Goal: Contribute content

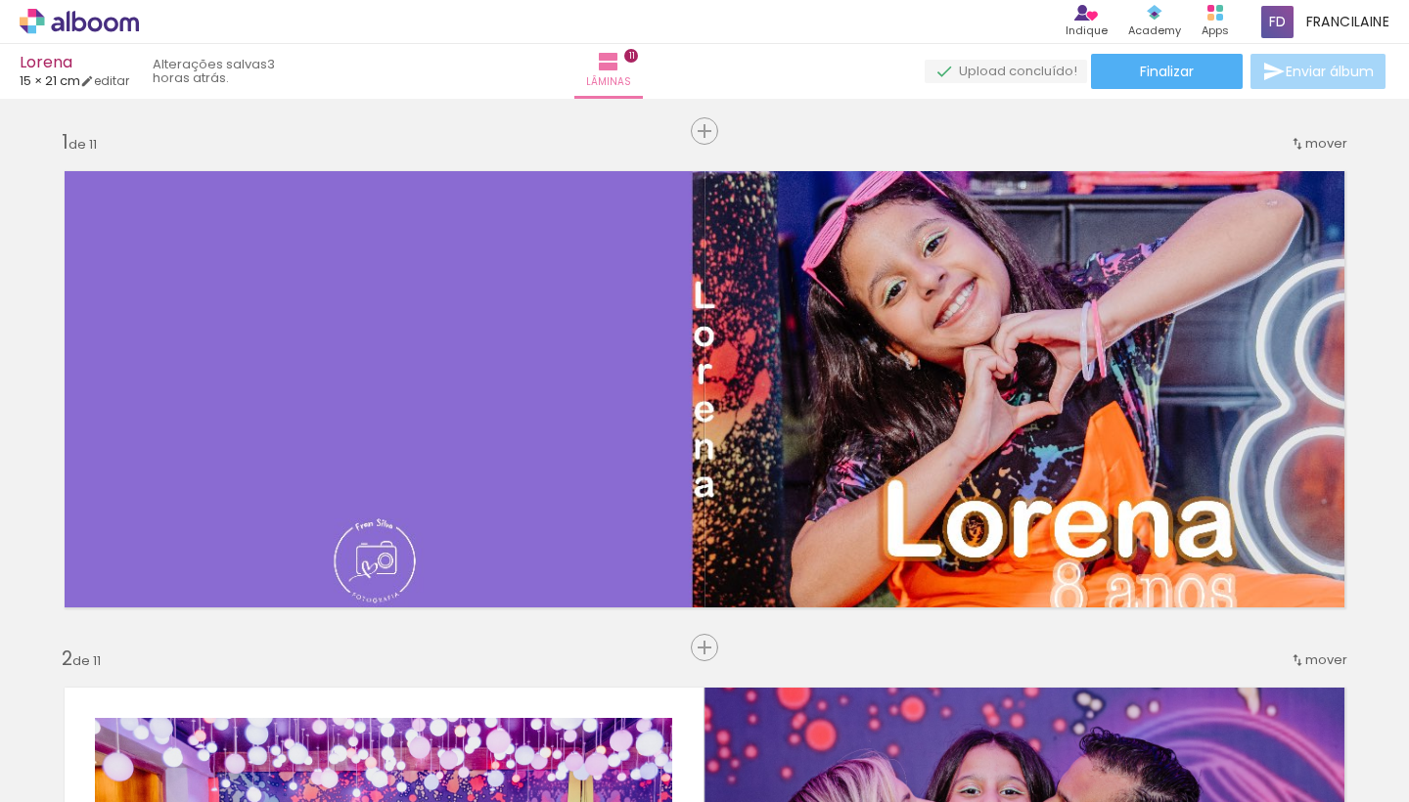
scroll to position [0, 2683]
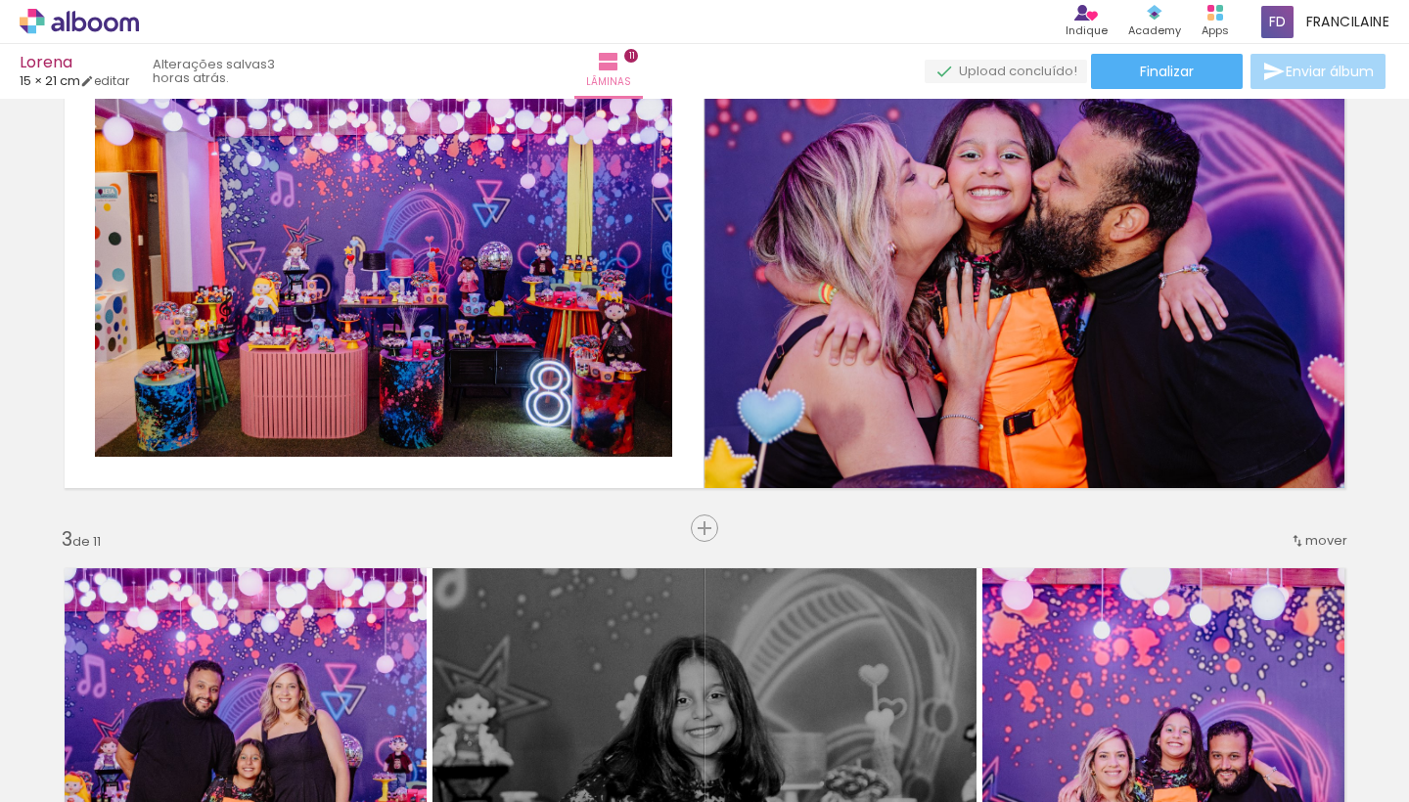
click at [56, 778] on span "Adicionar Fotos" at bounding box center [69, 776] width 59 height 22
click at [0, 0] on input "file" at bounding box center [0, 0] width 0 height 0
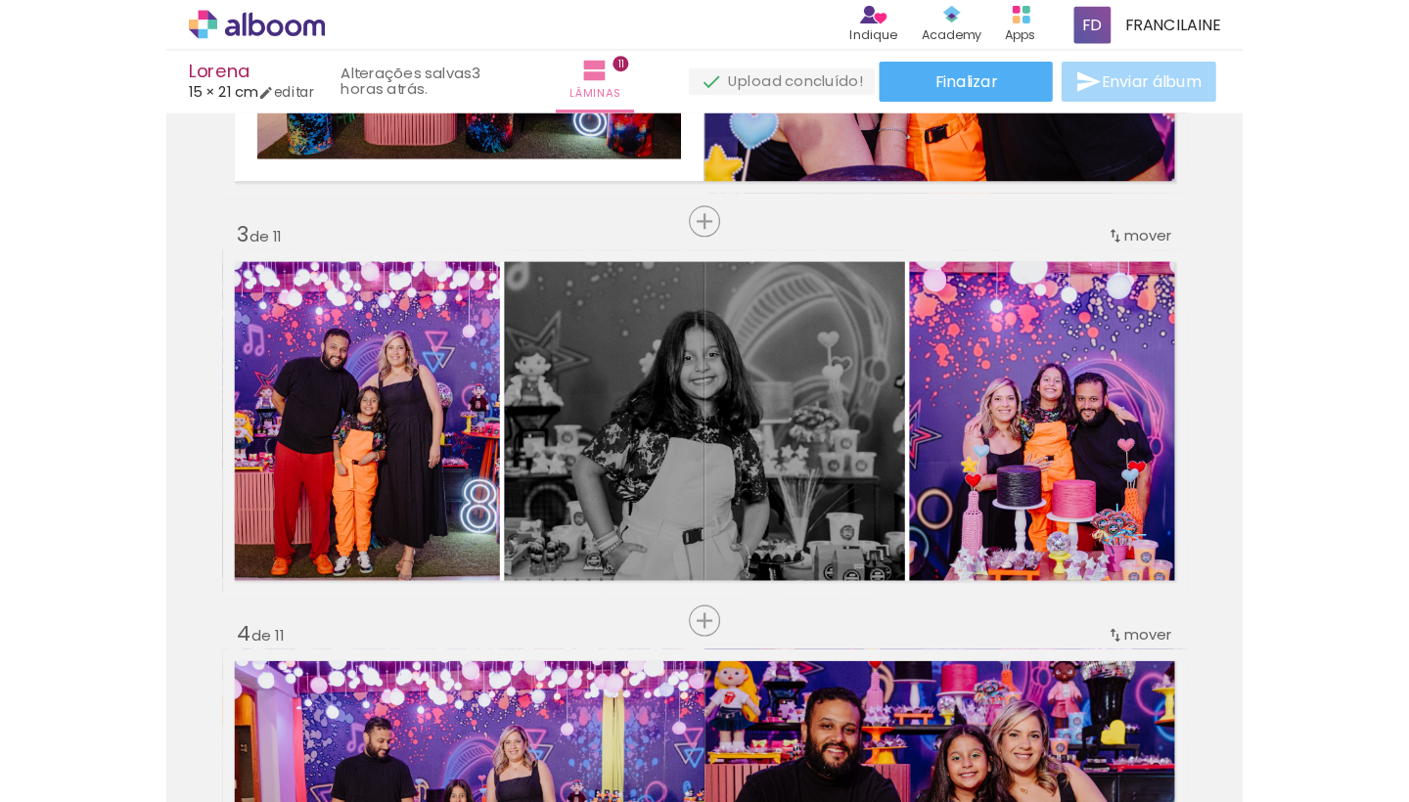
scroll to position [0, 2683]
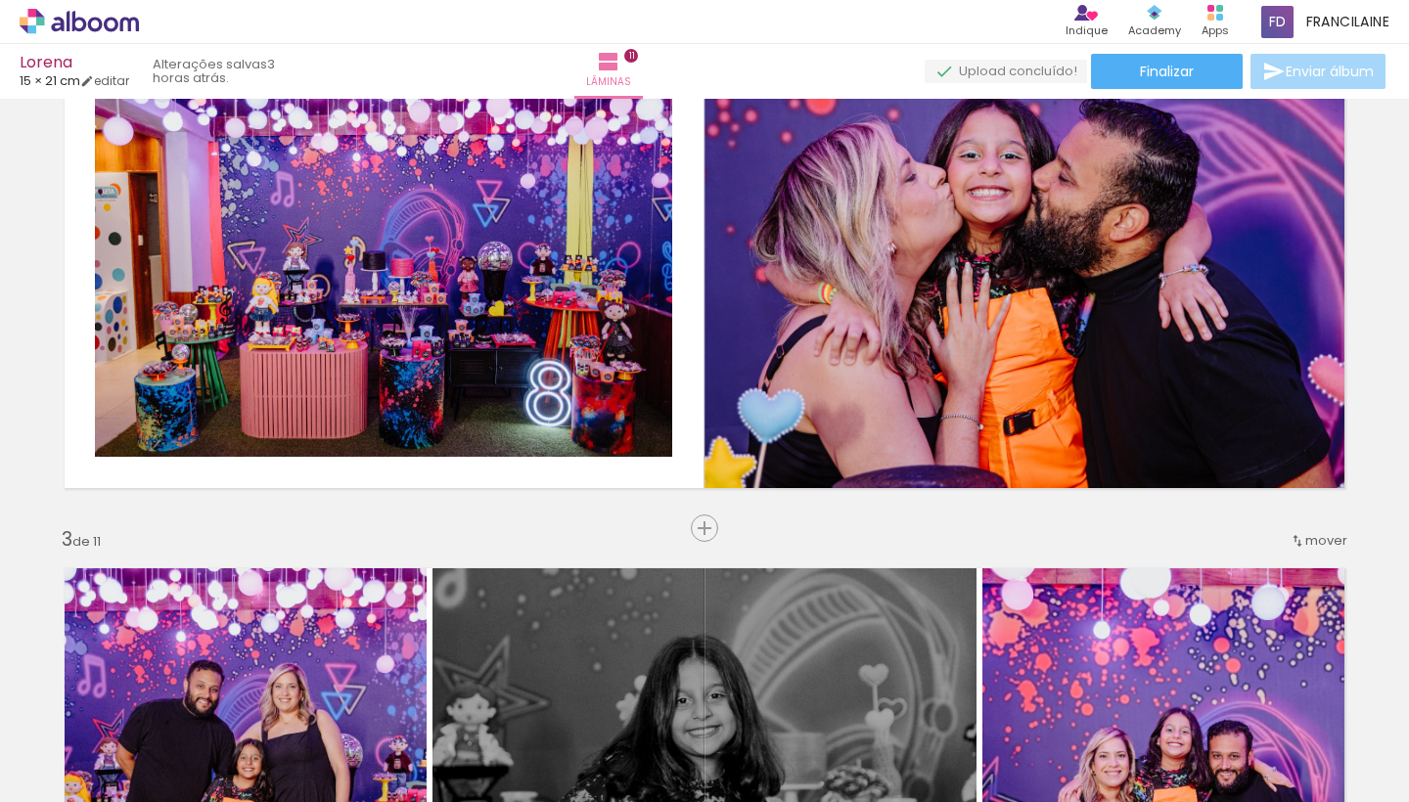
click at [55, 701] on span "Adicionar Fotos" at bounding box center [69, 776] width 59 height 22
click at [0, 0] on input "file" at bounding box center [0, 0] width 0 height 0
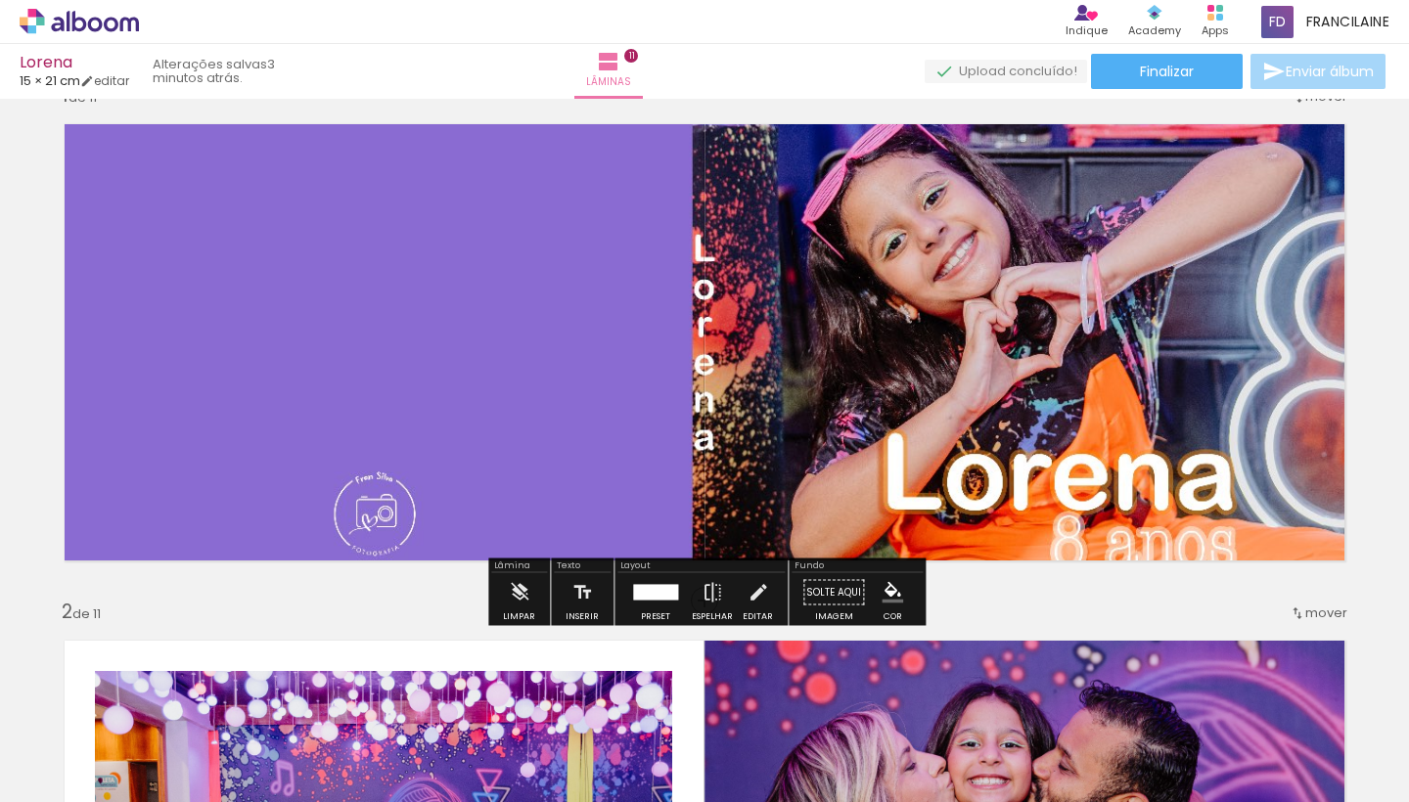
scroll to position [48, 0]
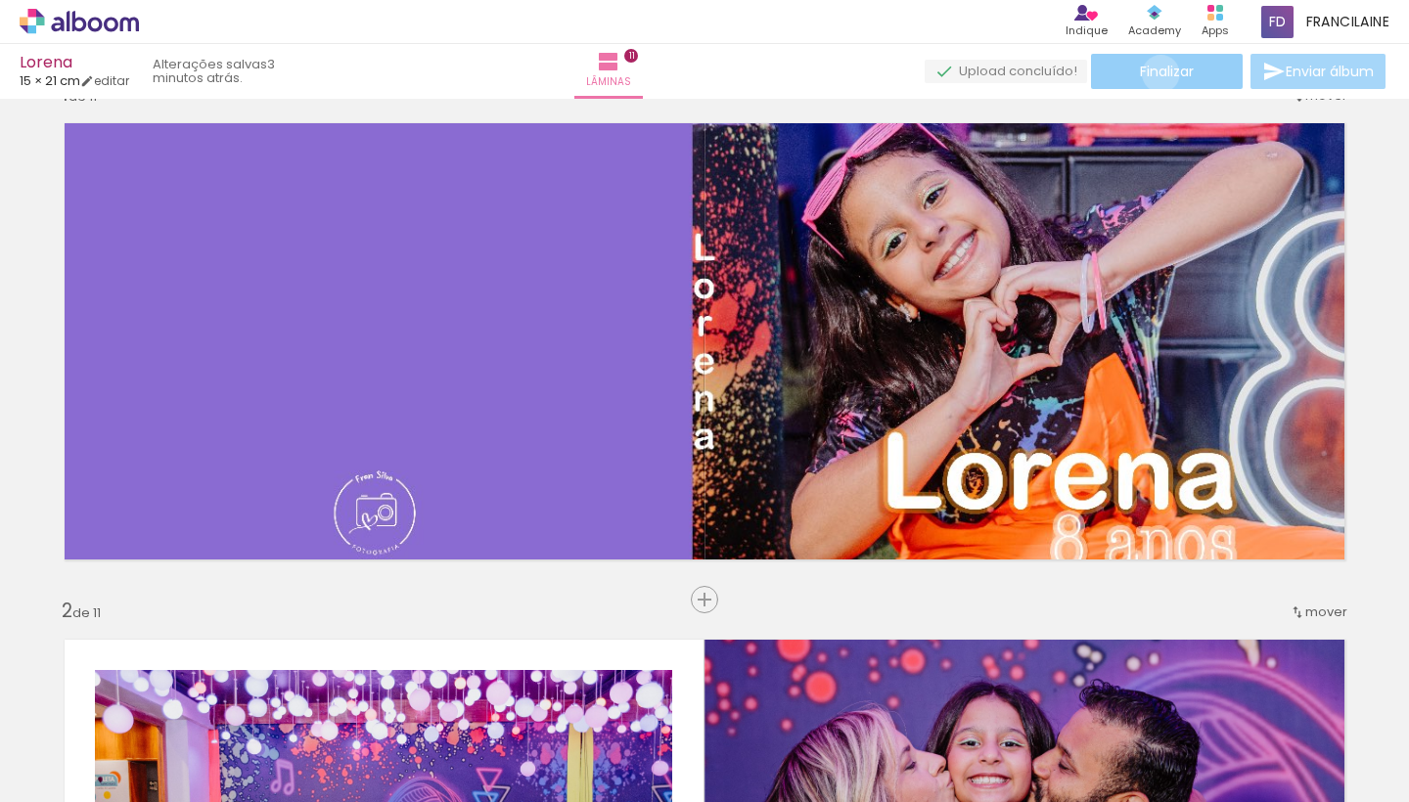
click at [1154, 73] on span "Finalizar" at bounding box center [1167, 72] width 54 height 14
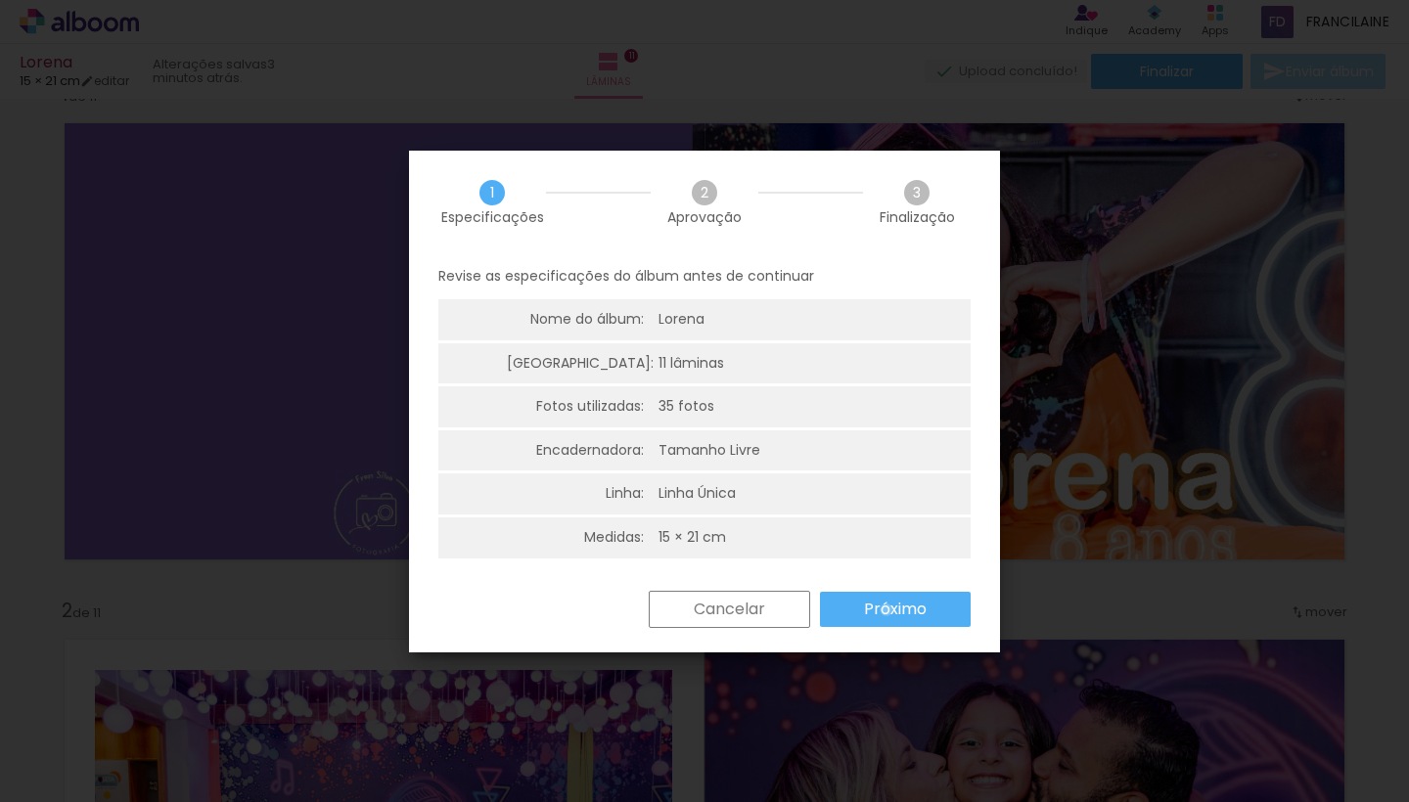
click at [0, 0] on slot "Próximo" at bounding box center [0, 0] width 0 height 0
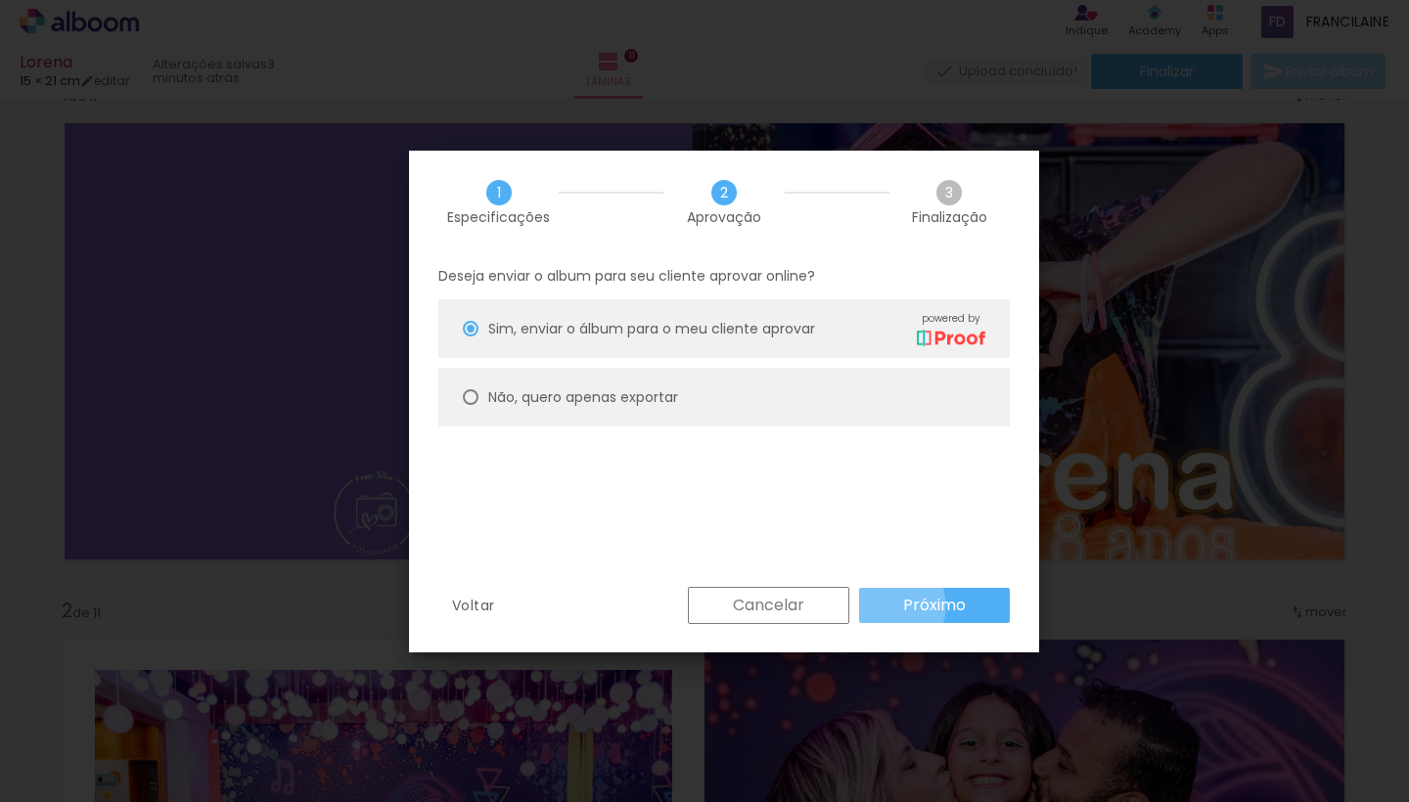
click at [886, 606] on paper-button "Próximo" at bounding box center [934, 605] width 151 height 35
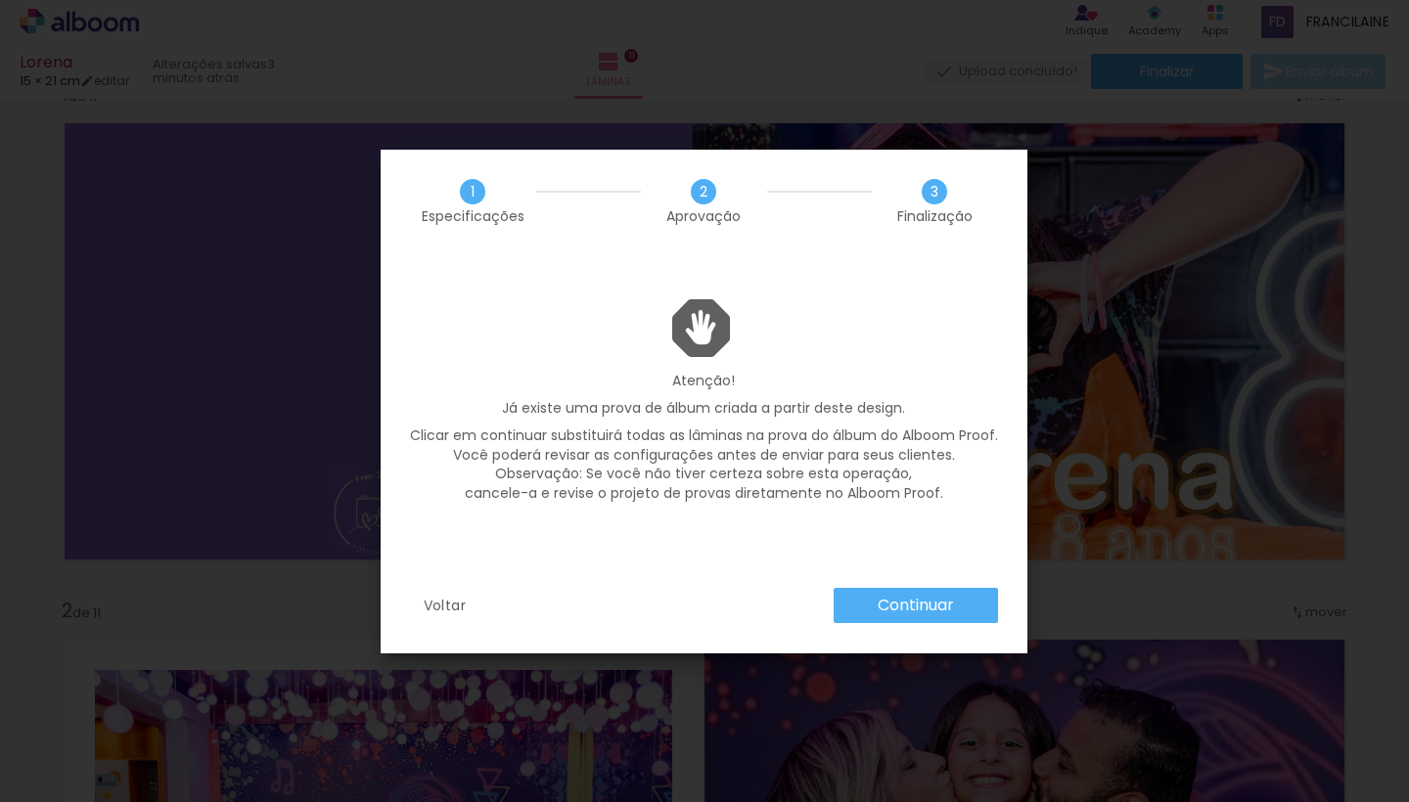
click at [0, 0] on slot "Continuar" at bounding box center [0, 0] width 0 height 0
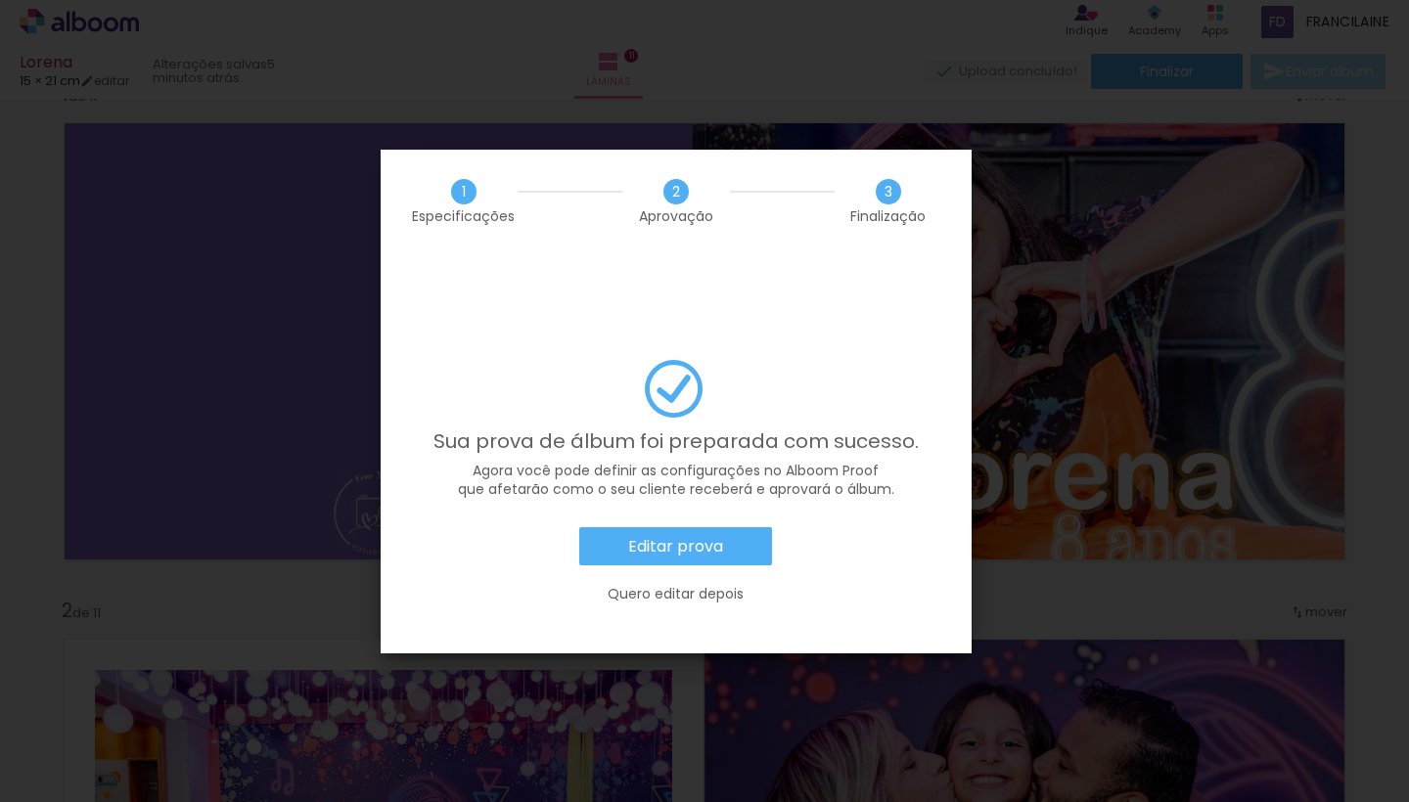
click at [0, 0] on slot "Editar prova" at bounding box center [0, 0] width 0 height 0
